Goal: Information Seeking & Learning: Compare options

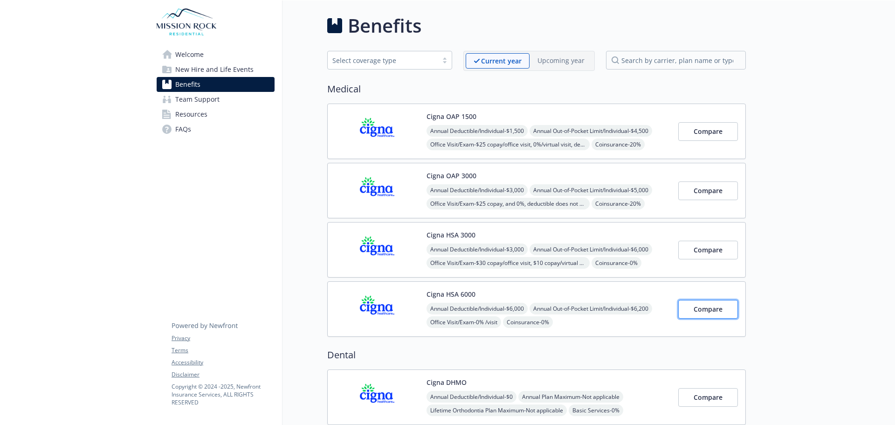
click at [712, 310] on span "Compare" at bounding box center [708, 309] width 29 height 9
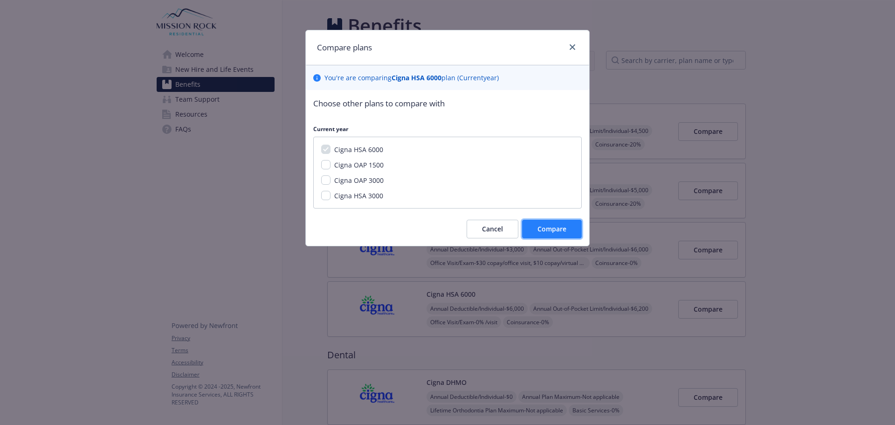
click at [548, 226] on span "Compare" at bounding box center [552, 228] width 29 height 9
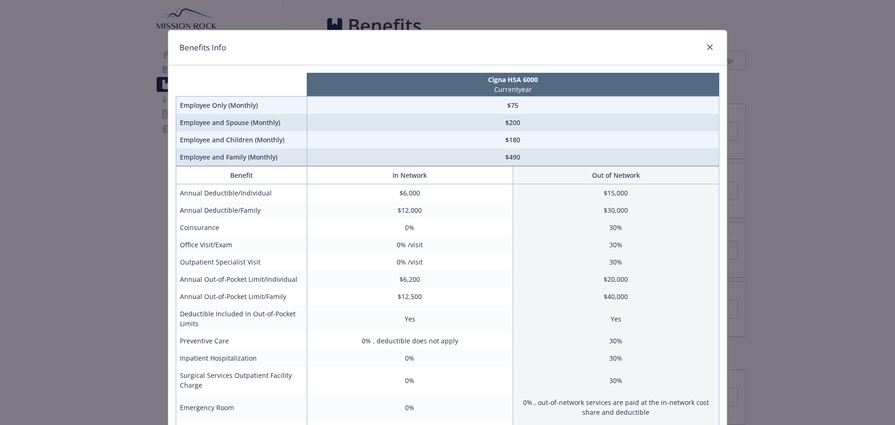
click at [338, 145] on td "$180" at bounding box center [513, 139] width 412 height 17
click at [708, 49] on icon "close" at bounding box center [710, 47] width 6 height 6
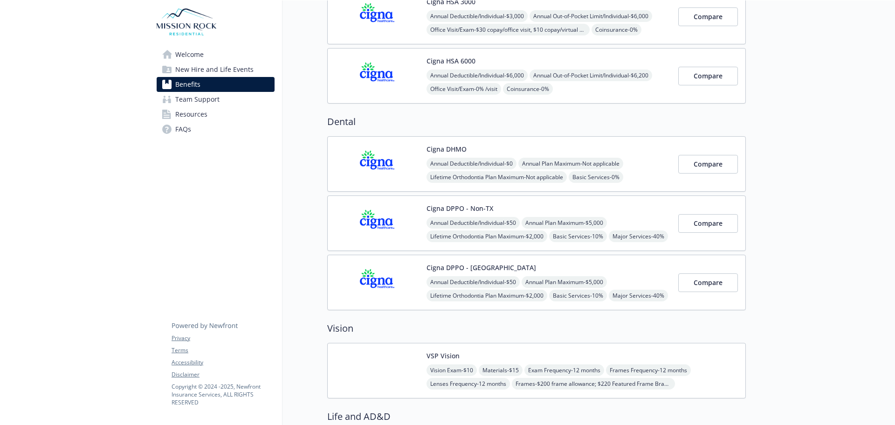
scroll to position [187, 0]
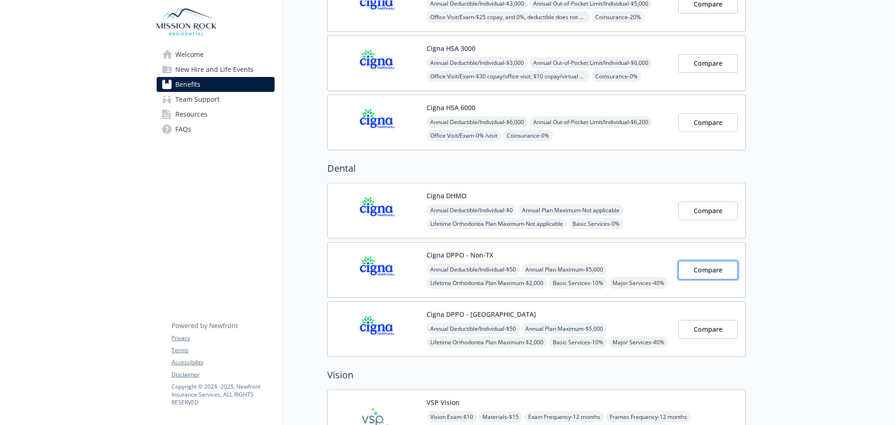
click at [697, 269] on span "Compare" at bounding box center [708, 269] width 29 height 9
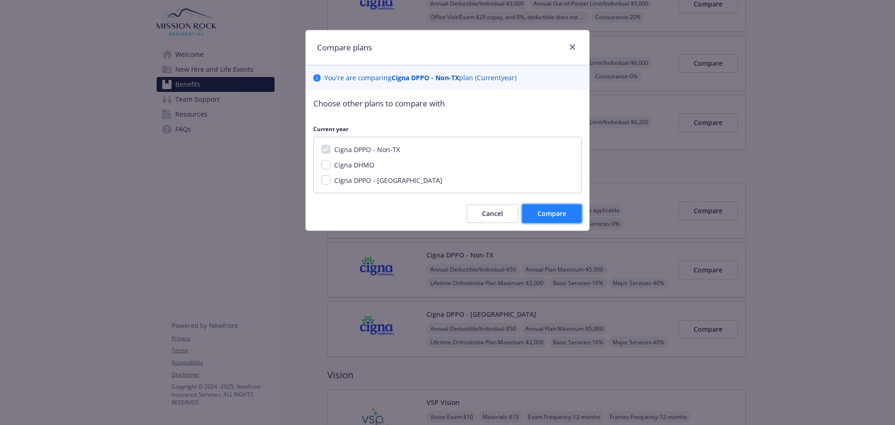
click at [547, 218] on span "Compare" at bounding box center [552, 213] width 29 height 9
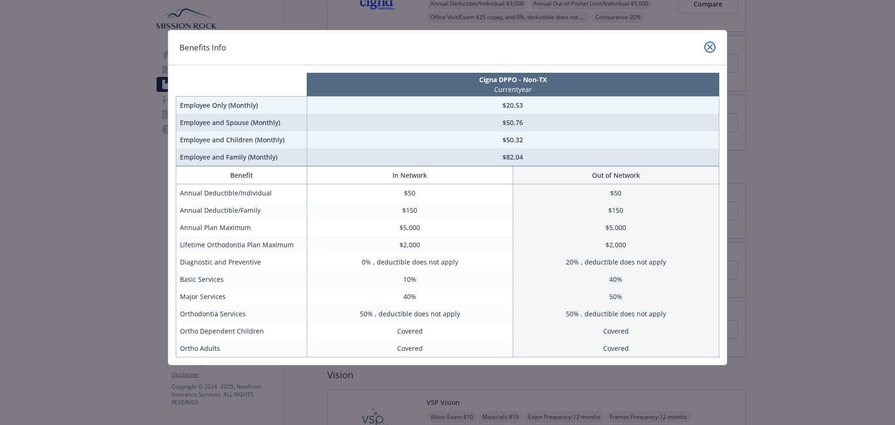
click at [709, 42] on link "close" at bounding box center [710, 47] width 11 height 11
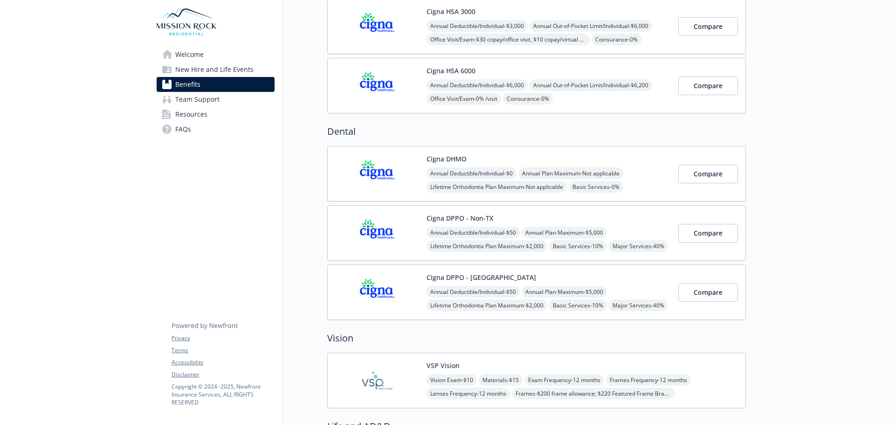
scroll to position [326, 0]
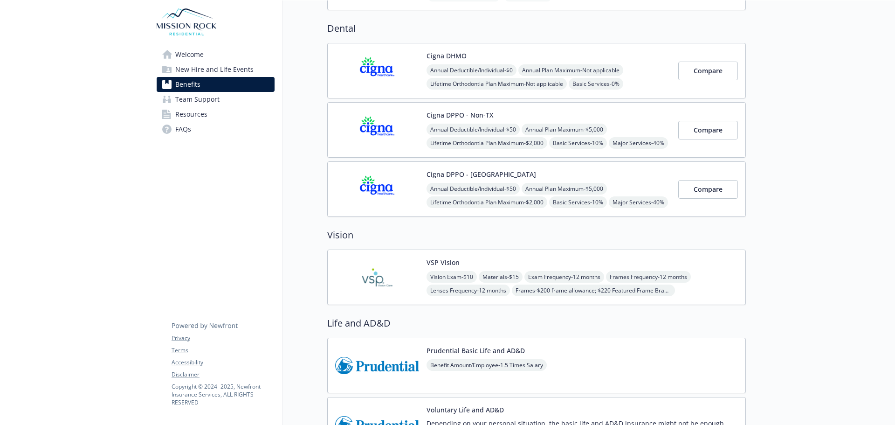
click at [570, 278] on span "Exam Frequency - 12 months" at bounding box center [565, 277] width 80 height 12
click at [716, 288] on div "Vision Exam - $10 Materials - $15 Exam Frequency - 12 months Frames Frequency -…" at bounding box center [583, 283] width 312 height 25
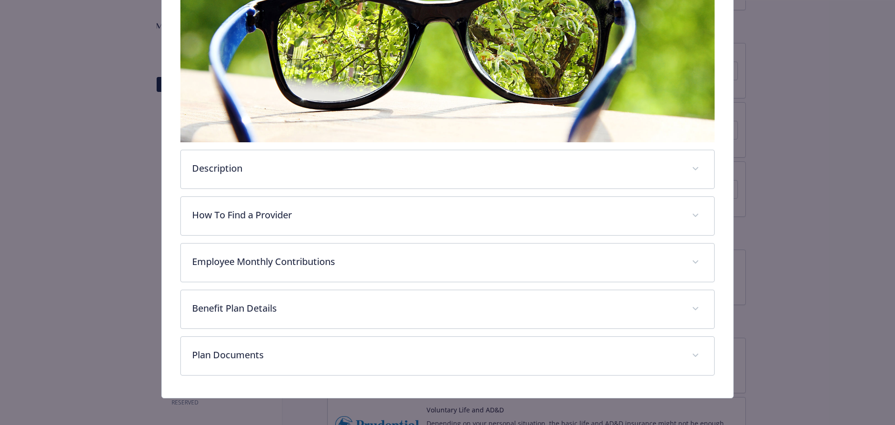
scroll to position [184, 0]
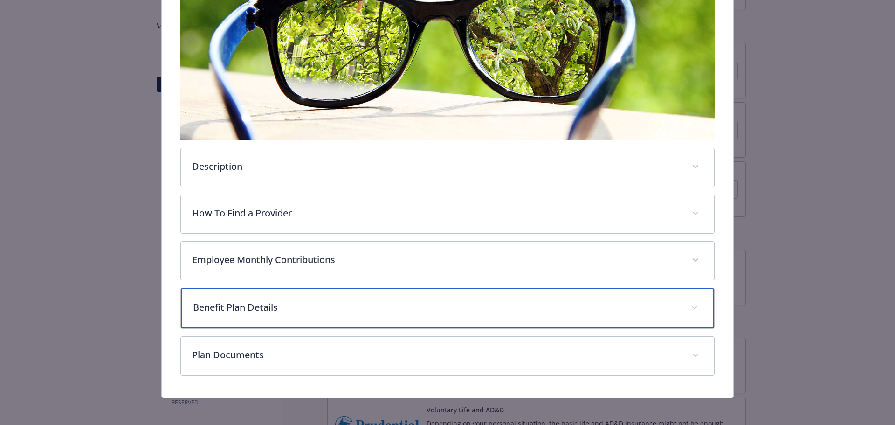
click at [545, 300] on p "Benefit Plan Details" at bounding box center [436, 307] width 487 height 14
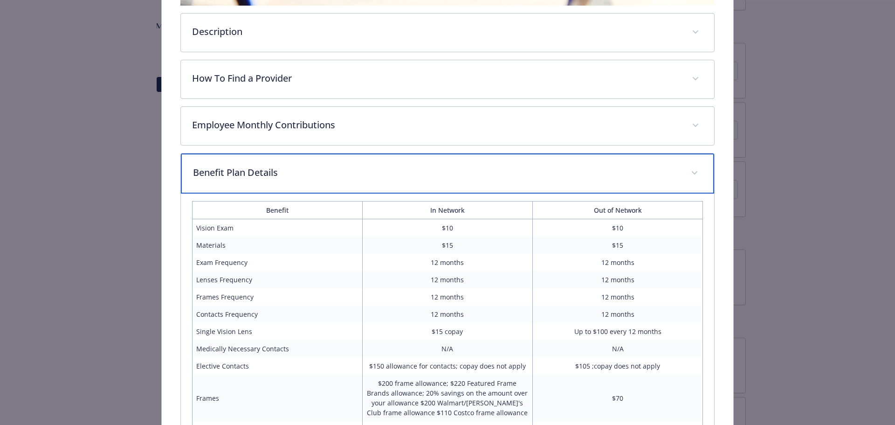
scroll to position [324, 0]
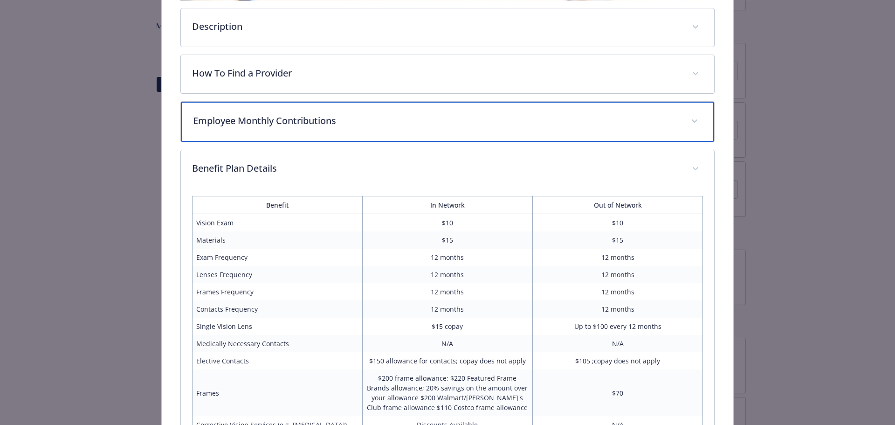
click at [424, 124] on p "Employee Monthly Contributions" at bounding box center [436, 121] width 487 height 14
